Goal: Navigation & Orientation: Understand site structure

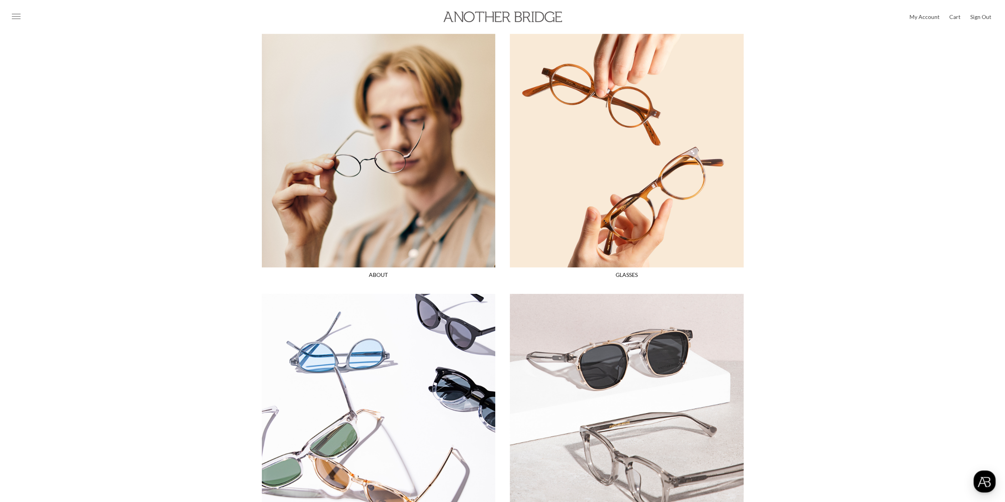
click at [508, 26] on div "My Account Cart 0 Sign Out" at bounding box center [502, 17] width 1005 height 34
click at [519, 14] on img at bounding box center [503, 16] width 119 height 11
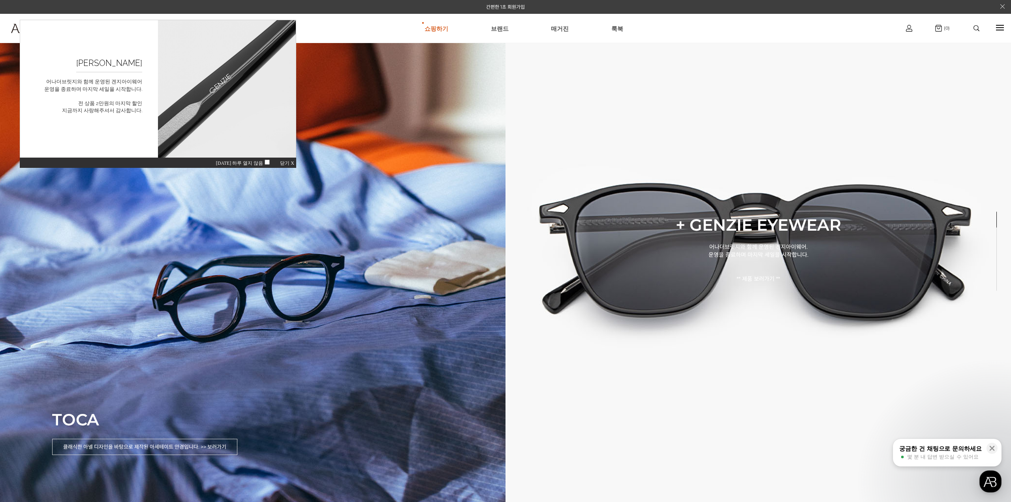
click at [286, 163] on span "닫기 X" at bounding box center [287, 163] width 14 height 6
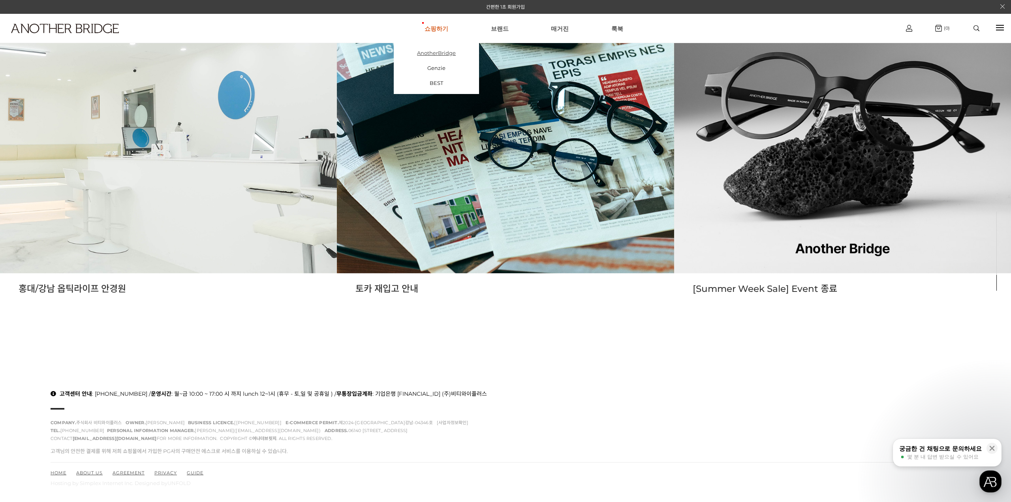
click at [443, 53] on link "AnotherBridge" at bounding box center [436, 52] width 85 height 15
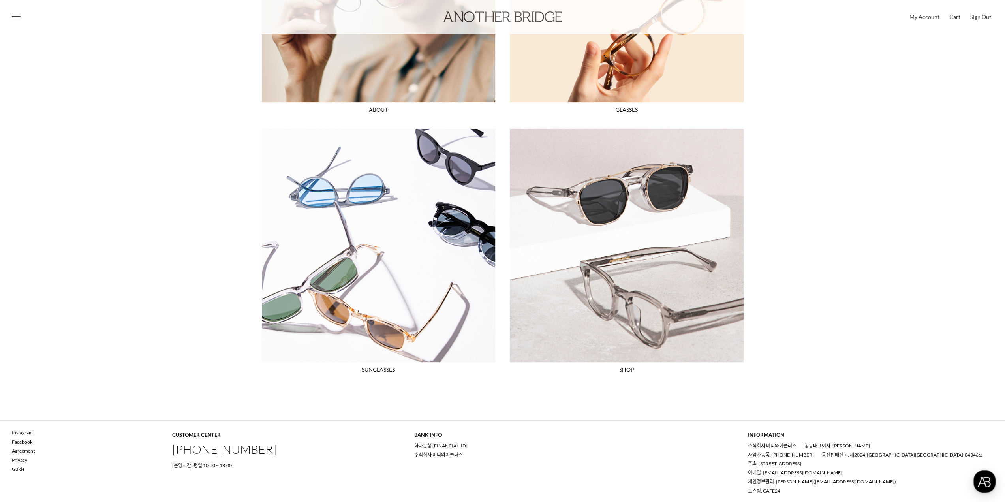
scroll to position [166, 0]
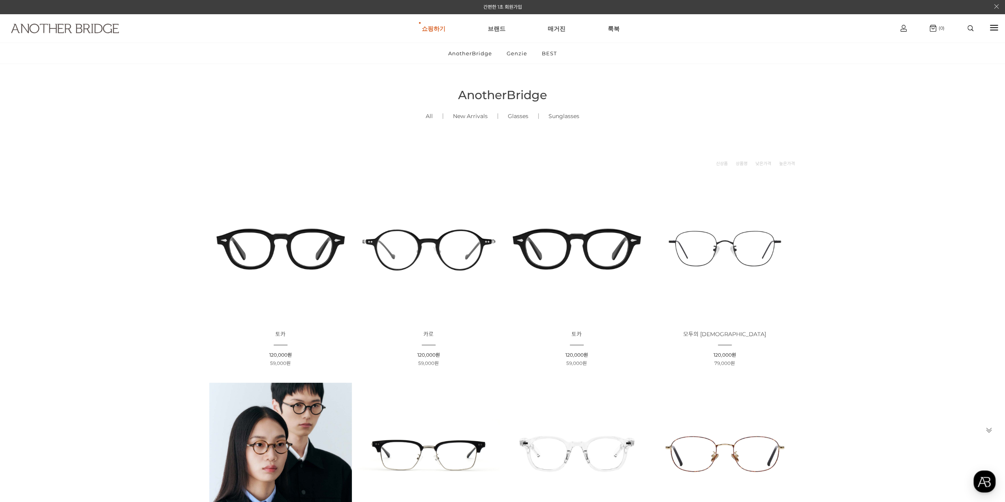
click at [88, 38] on link at bounding box center [79, 38] width 151 height 29
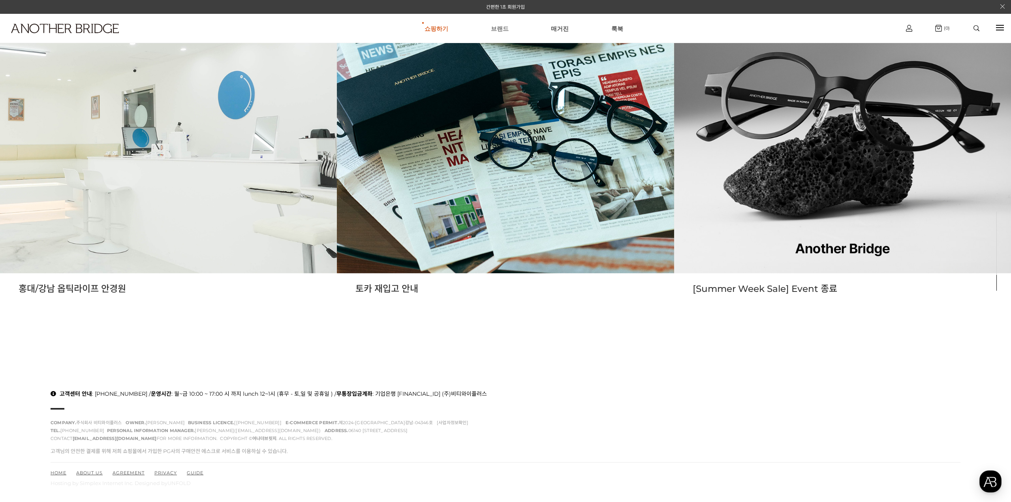
click at [493, 24] on link "브랜드" at bounding box center [500, 28] width 18 height 28
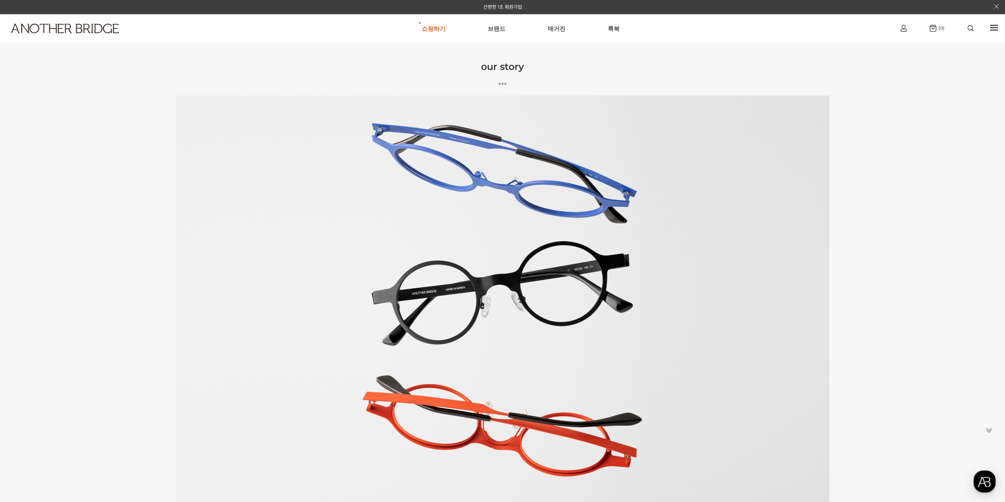
click at [564, 32] on ul "쇼핑하기 AnotherBridge Genzie BEST [GEOGRAPHIC_DATA] 매거진 [GEOGRAPHIC_DATA]" at bounding box center [521, 28] width 724 height 28
click at [556, 31] on link "매거진" at bounding box center [557, 28] width 18 height 28
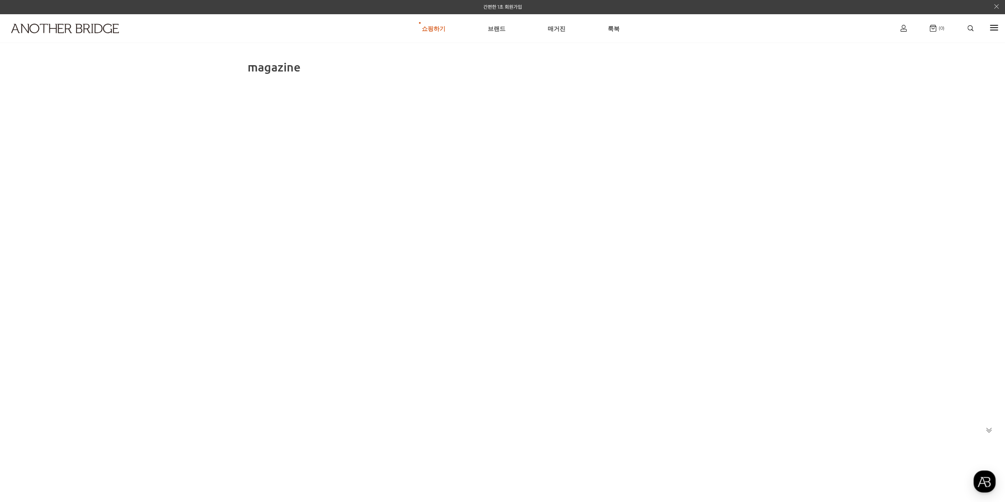
click at [331, 252] on div "magazine" at bounding box center [502, 280] width 1005 height 442
drag, startPoint x: 322, startPoint y: 171, endPoint x: 359, endPoint y: 317, distance: 151.0
click at [359, 317] on div "magazine" at bounding box center [502, 280] width 1005 height 442
click at [439, 248] on div "magazine" at bounding box center [502, 280] width 1005 height 442
click at [609, 24] on link "룩북" at bounding box center [614, 28] width 12 height 28
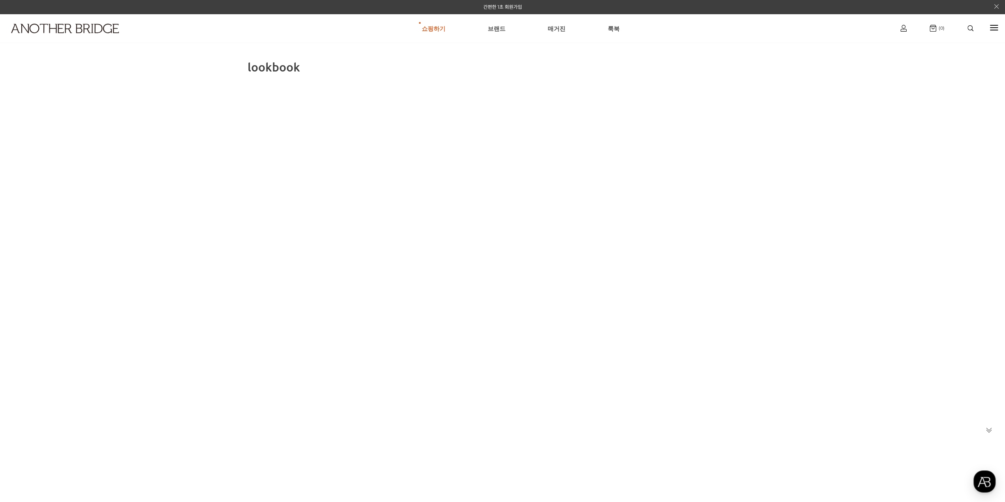
drag, startPoint x: 324, startPoint y: 217, endPoint x: 388, endPoint y: 350, distance: 147.2
click at [385, 351] on div "lookbook" at bounding box center [502, 280] width 1005 height 442
click at [628, 243] on div "lookbook" at bounding box center [502, 280] width 1005 height 442
drag, startPoint x: 366, startPoint y: 132, endPoint x: 419, endPoint y: 268, distance: 146.4
click at [416, 268] on div "lookbook" at bounding box center [502, 280] width 1005 height 442
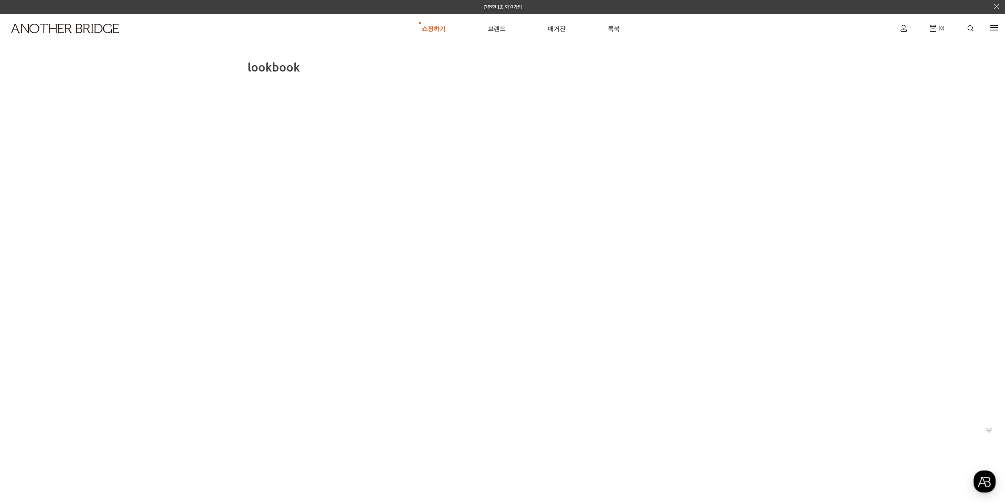
click at [676, 175] on div "lookbook" at bounding box center [502, 280] width 1005 height 442
click at [1000, 26] on div "쇼핑하기 AnotherBridge Genzie BEST 브랜드 매거진 룩북 로그아웃 마이페이지 주문조회 (0)" at bounding box center [502, 28] width 1005 height 29
click at [995, 26] on div at bounding box center [994, 27] width 8 height 9
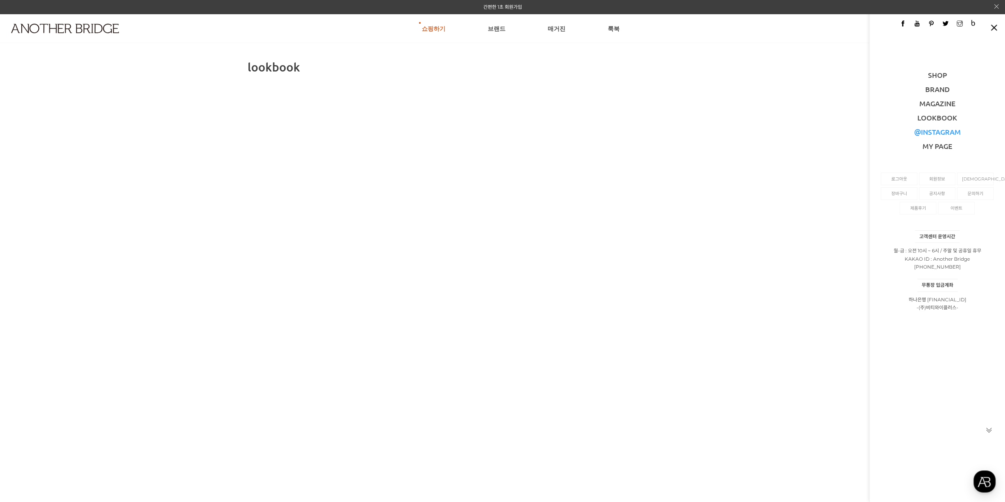
click at [943, 132] on link "@INSTAGRAM" at bounding box center [938, 131] width 47 height 9
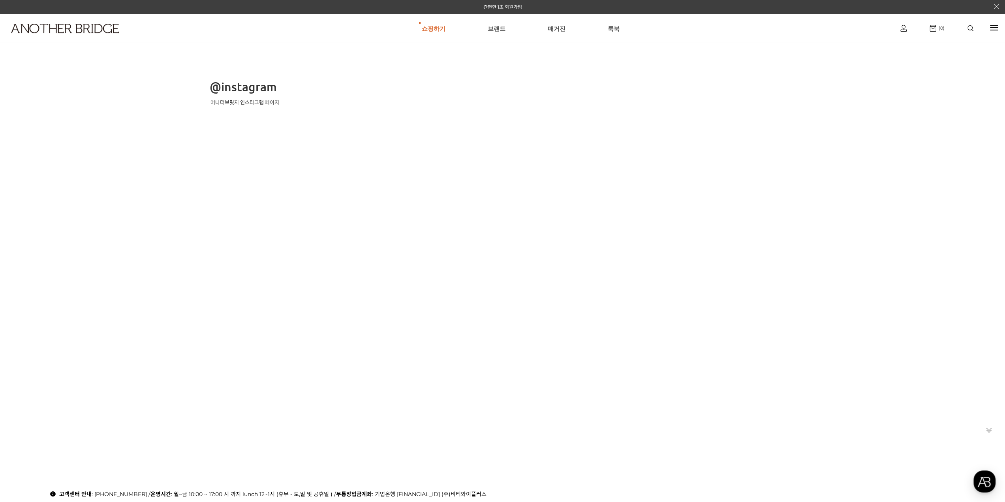
click at [993, 29] on div at bounding box center [994, 27] width 8 height 9
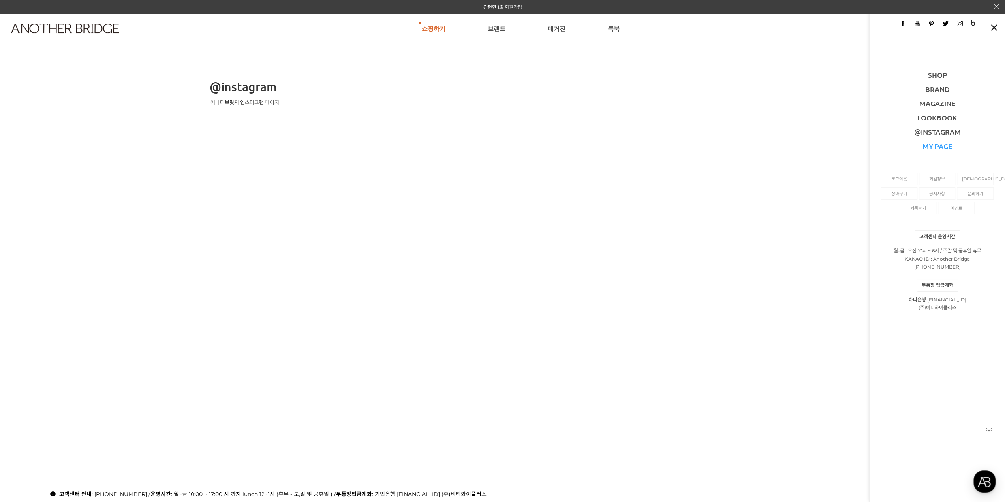
click at [947, 143] on link "MY PAGE" at bounding box center [938, 145] width 30 height 9
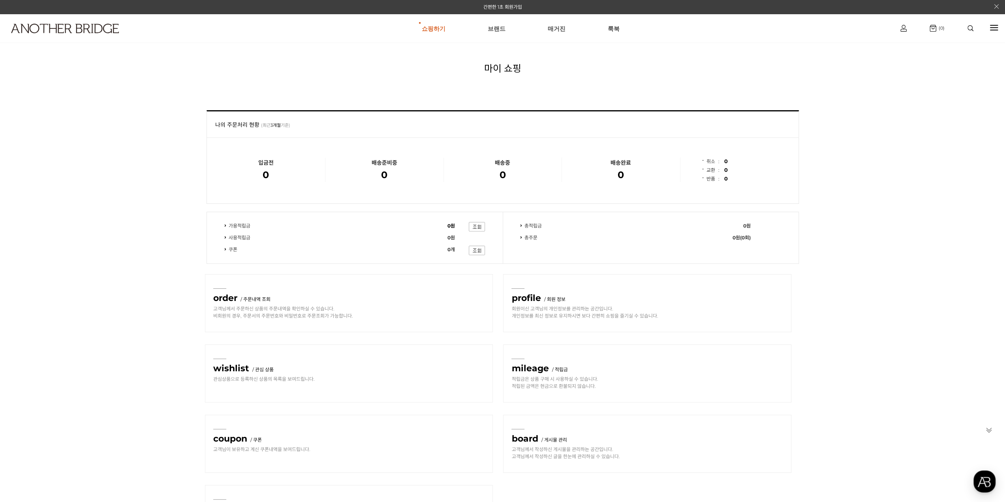
scroll to position [40, 0]
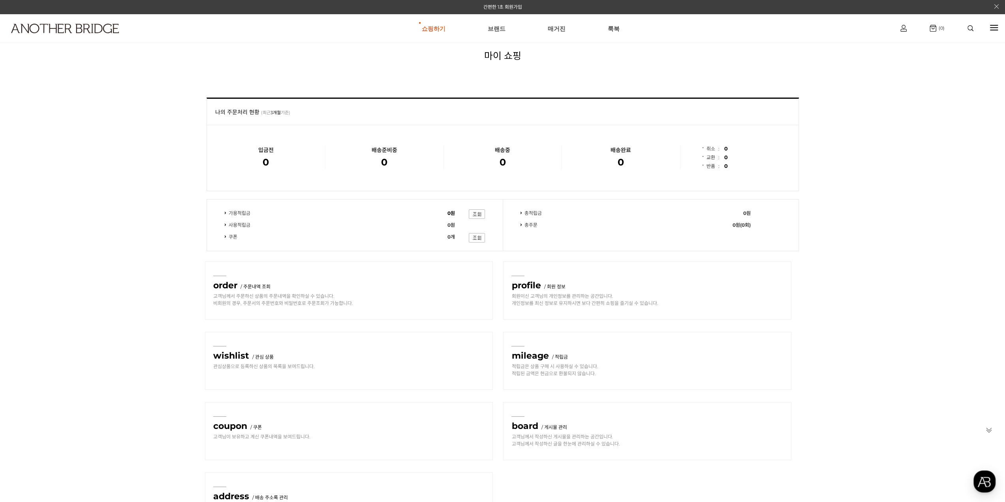
click at [994, 23] on div at bounding box center [994, 27] width 8 height 9
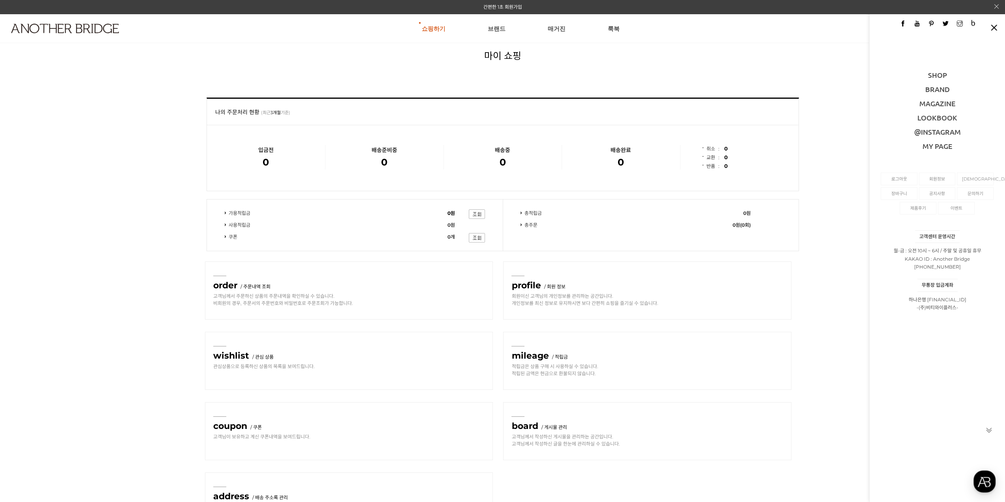
click at [771, 44] on div "마이 쇼핑" at bounding box center [503, 55] width 593 height 69
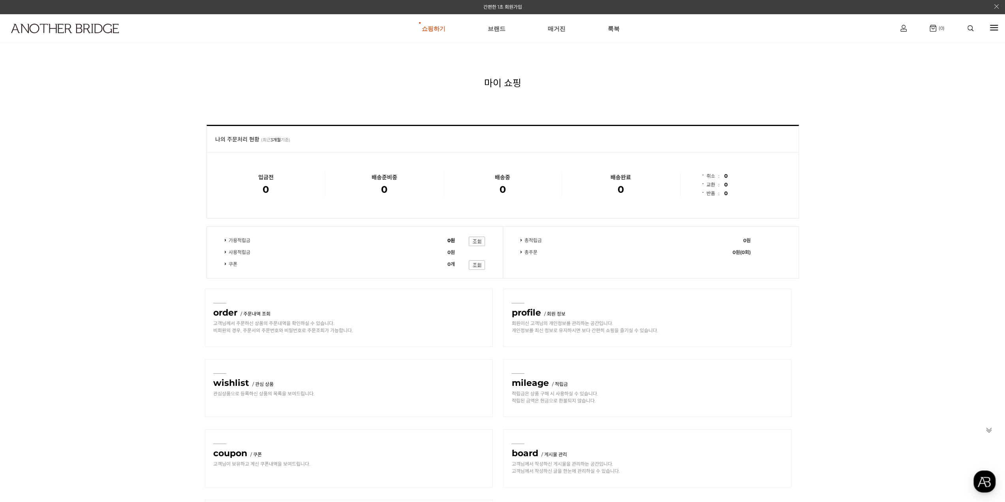
scroll to position [0, 0]
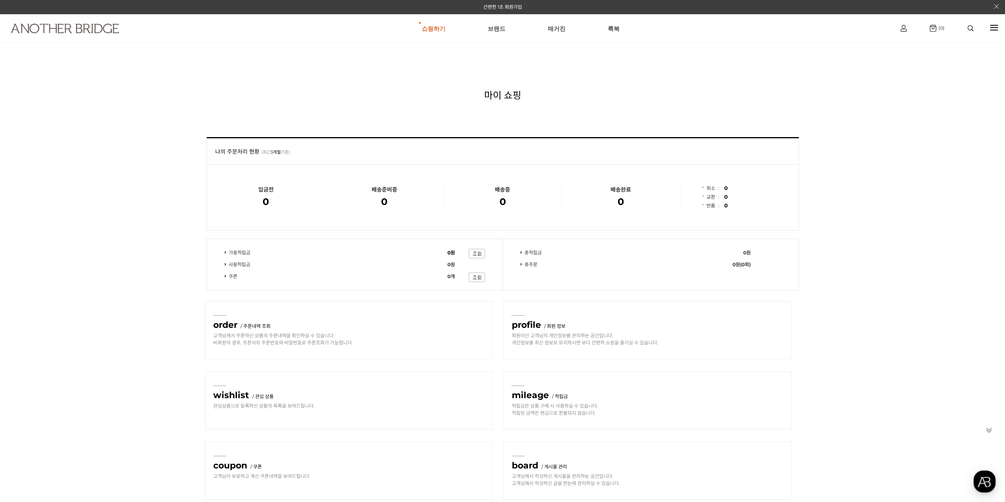
click at [77, 37] on link at bounding box center [79, 38] width 151 height 29
